Goal: Task Accomplishment & Management: Complete application form

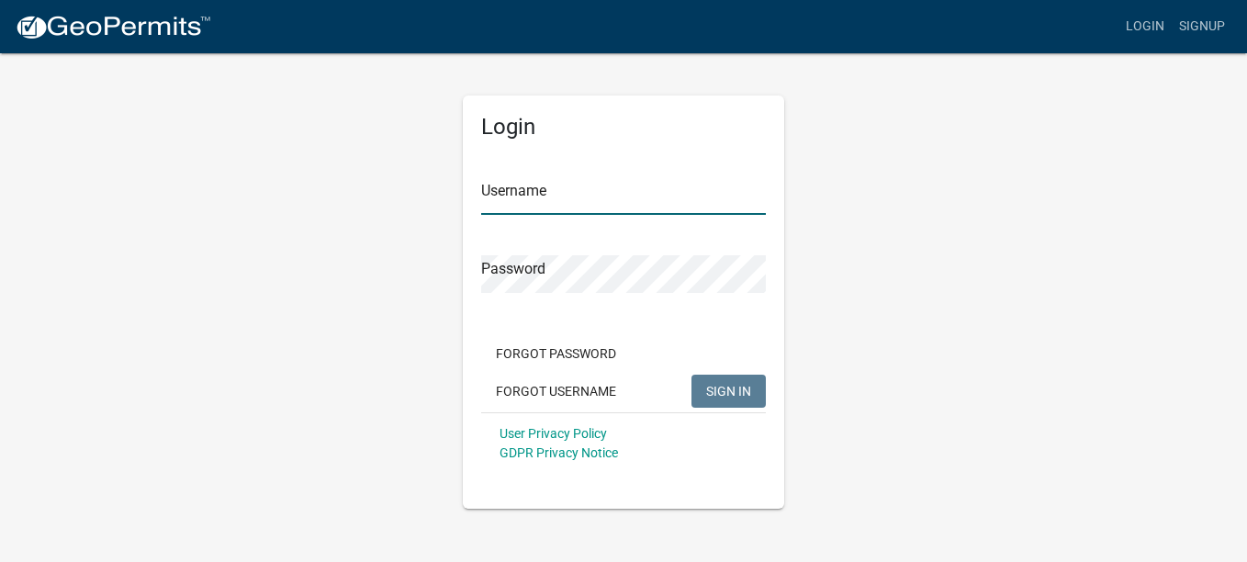
click at [581, 188] on input "Username" at bounding box center [623, 196] width 285 height 38
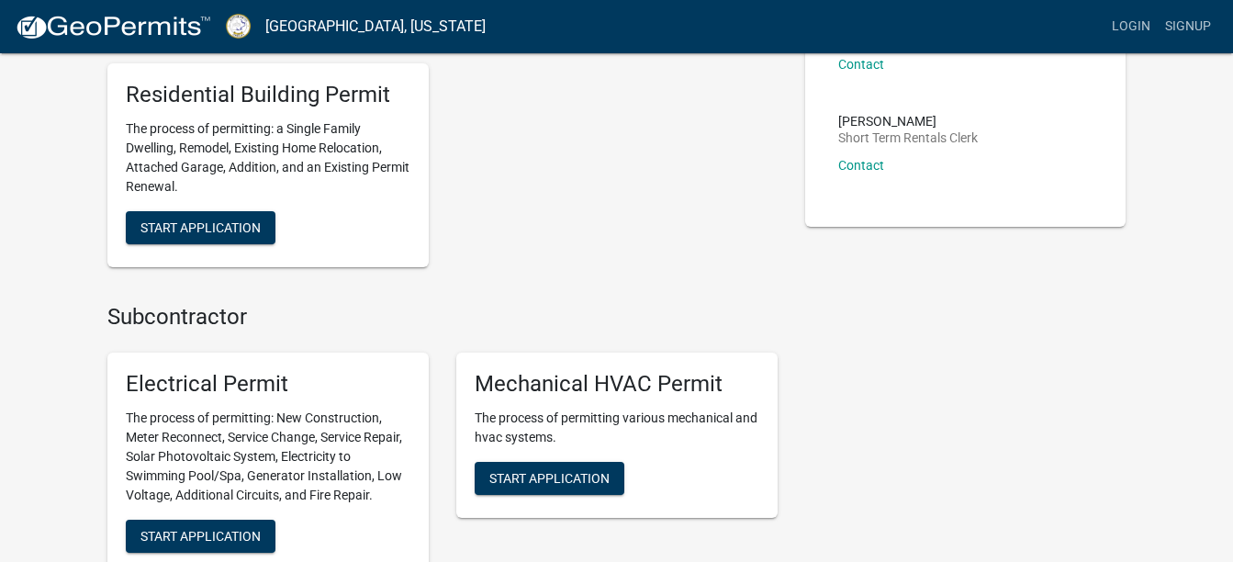
scroll to position [735, 0]
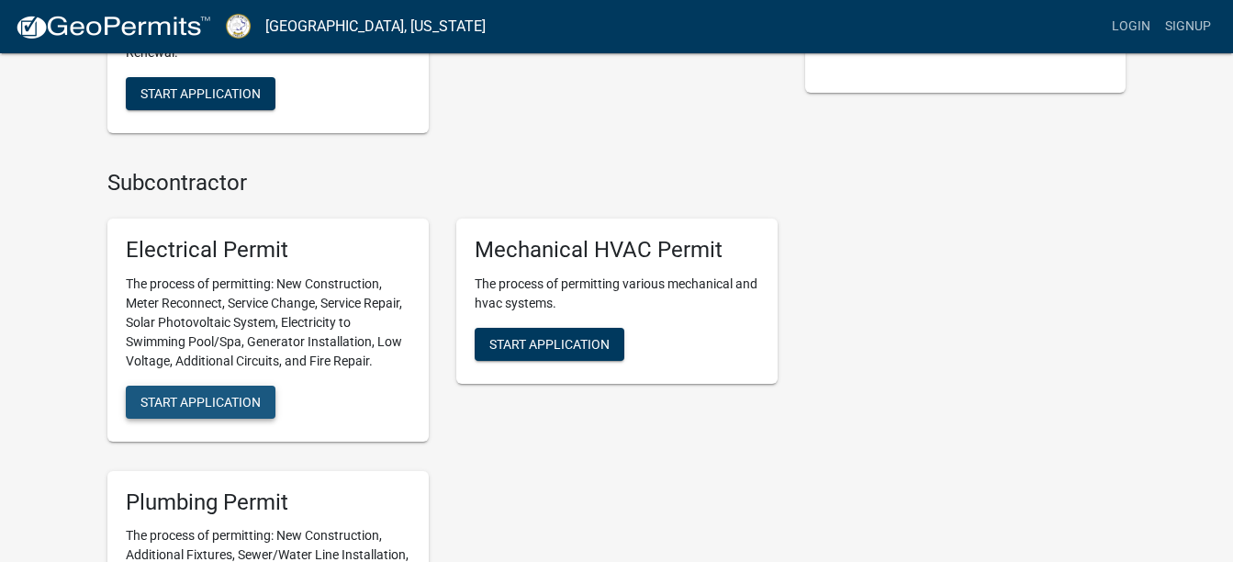
click at [229, 396] on span "Start Application" at bounding box center [201, 401] width 120 height 15
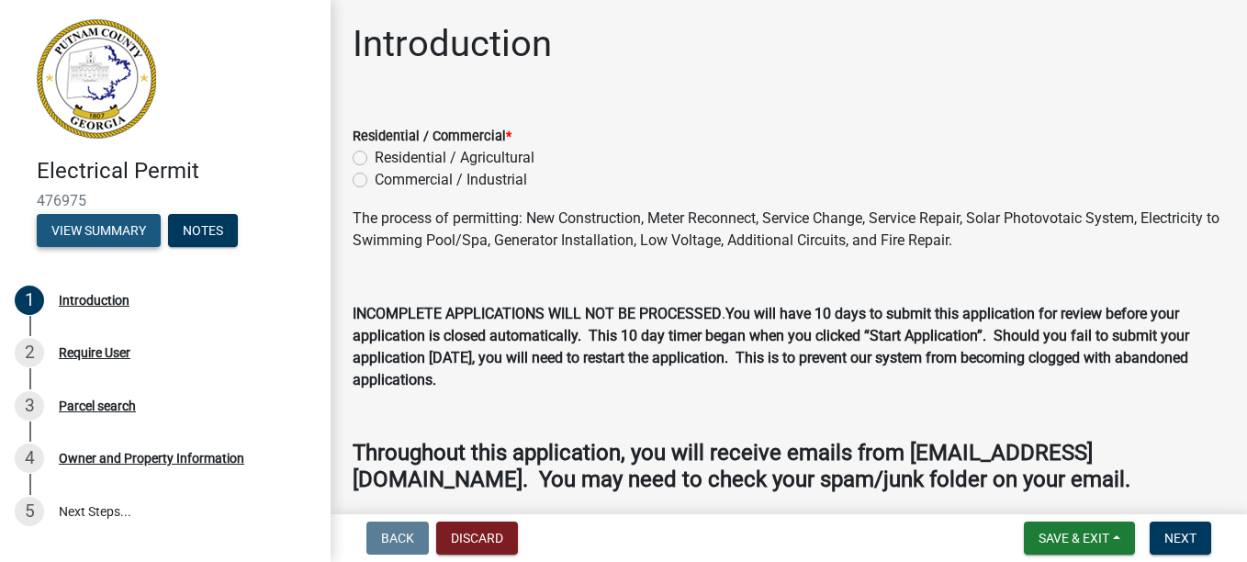
click at [85, 231] on button "View Summary" at bounding box center [99, 230] width 124 height 33
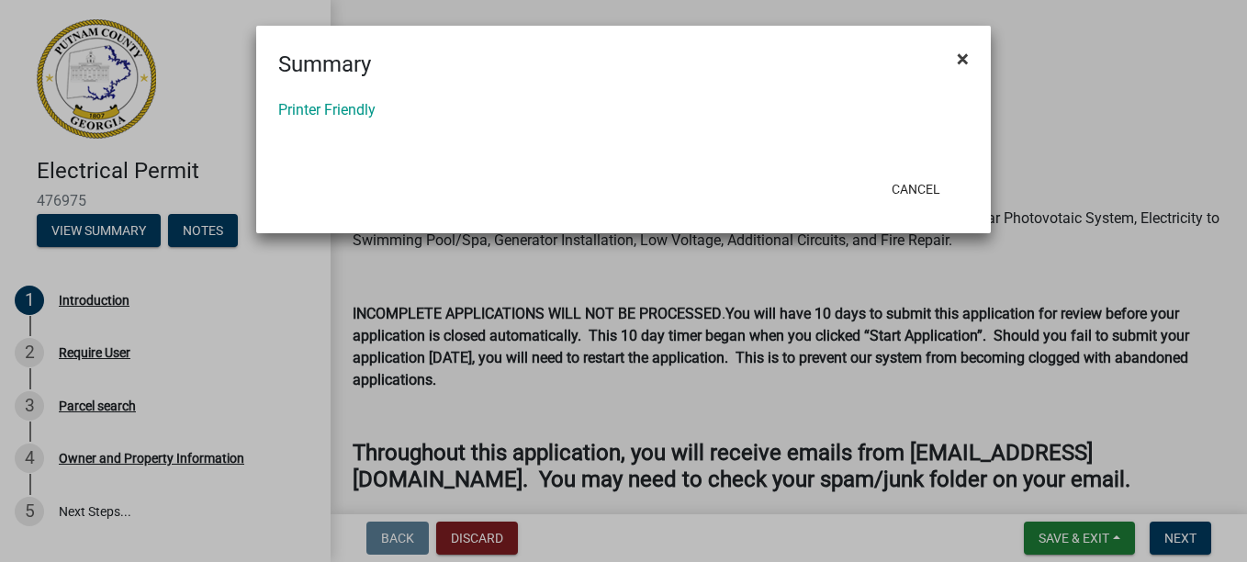
click at [960, 56] on span "×" at bounding box center [963, 59] width 12 height 26
